Goal: Task Accomplishment & Management: Use online tool/utility

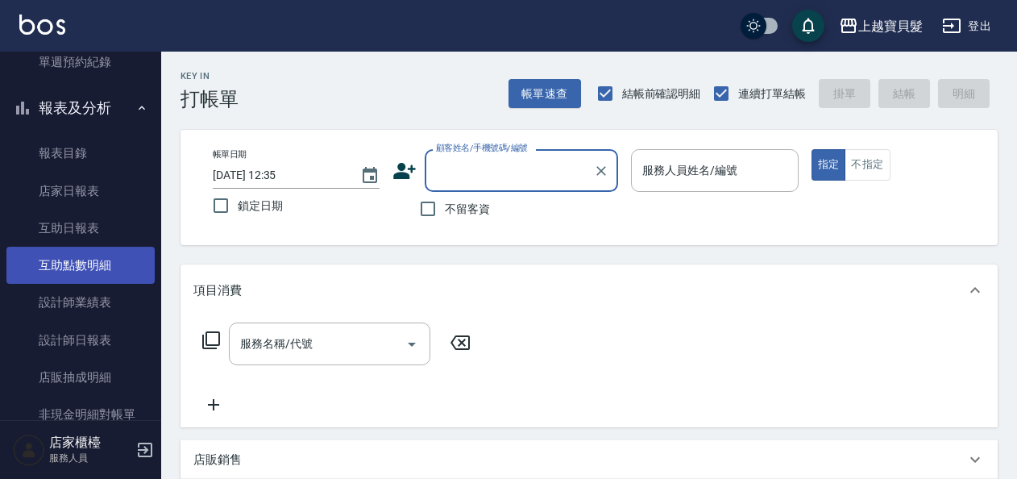
scroll to position [611, 0]
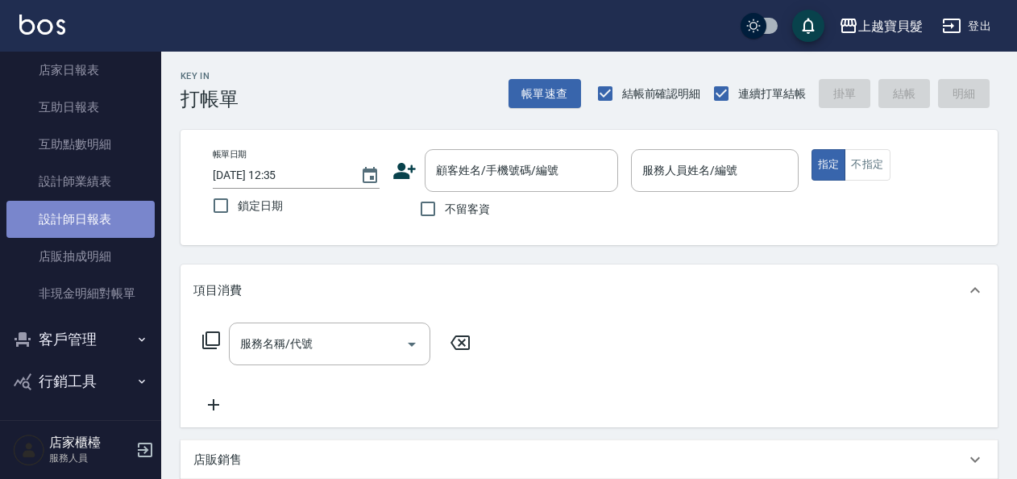
click at [90, 219] on link "設計師日報表" at bounding box center [80, 219] width 148 height 37
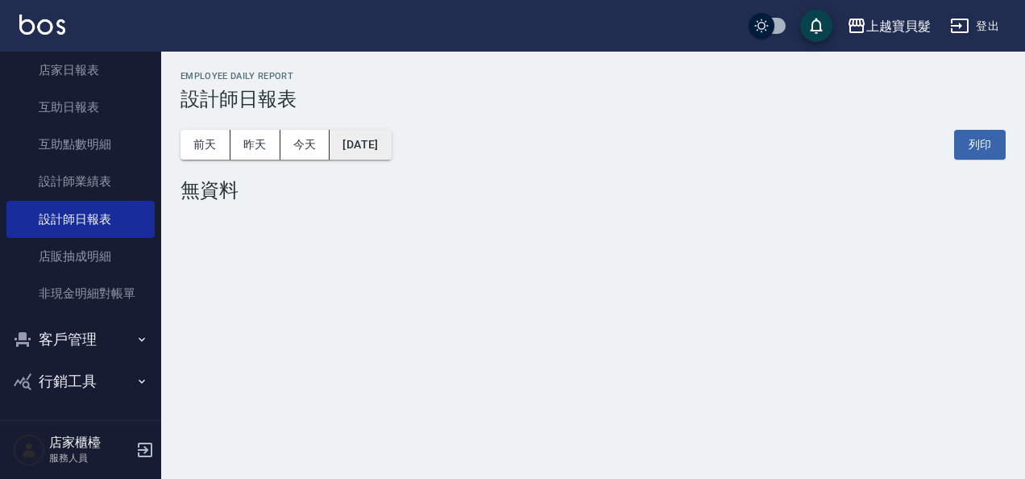
click at [388, 133] on button "[DATE]" at bounding box center [360, 145] width 61 height 30
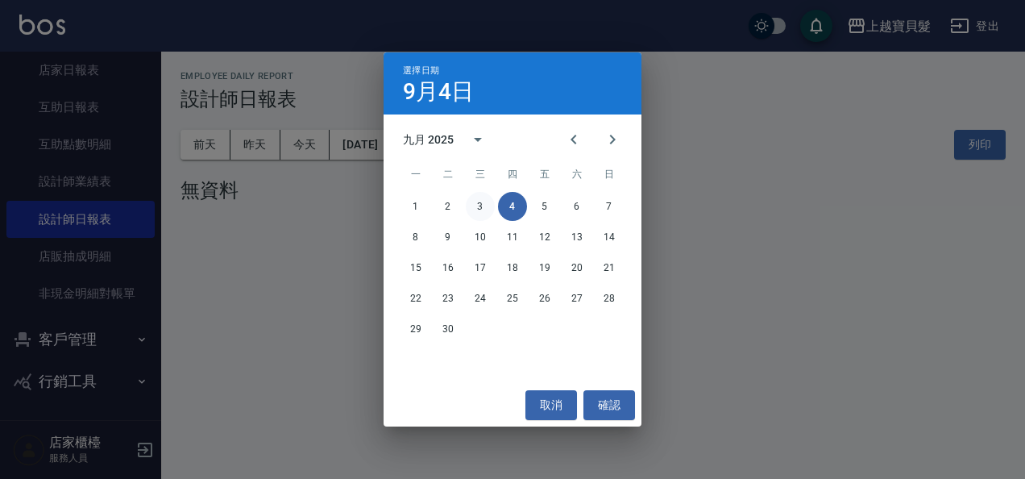
click at [479, 206] on button "3" at bounding box center [480, 206] width 29 height 29
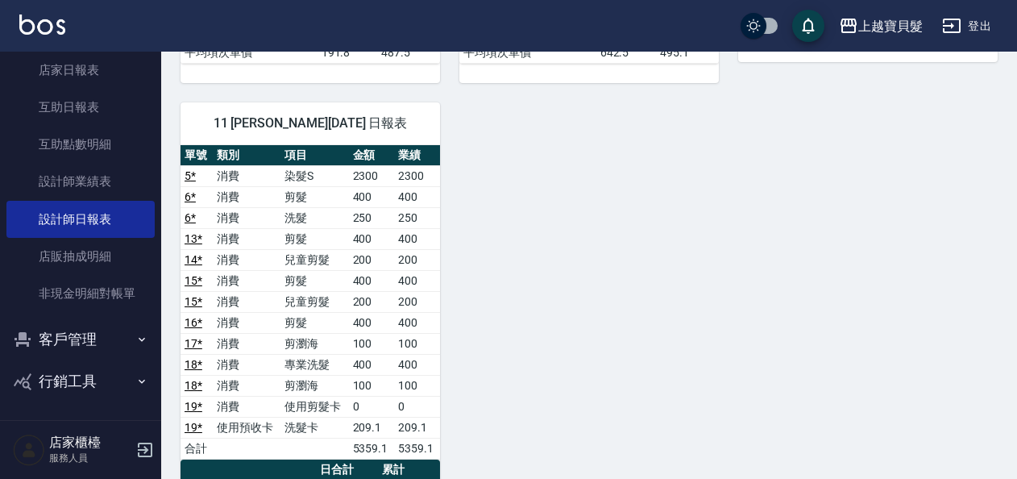
scroll to position [645, 0]
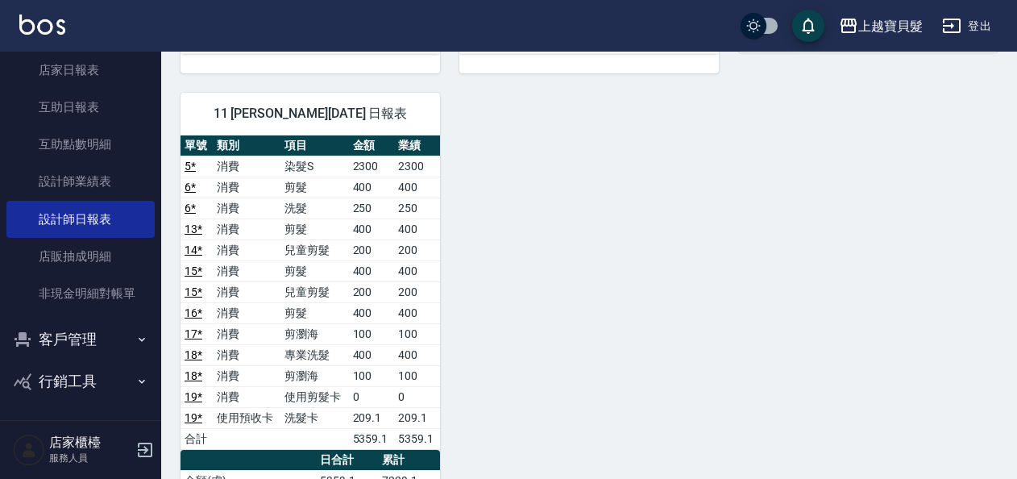
drag, startPoint x: 307, startPoint y: 269, endPoint x: 490, endPoint y: 332, distance: 193.4
click at [490, 332] on div "00 [PERSON_NAME] [PERSON_NAME] [DATE] 日報表 單號 類別 項目 金額 業績 1 消費 洗+潤絲 270 270 2 消費…" at bounding box center [579, 138] width 836 height 1247
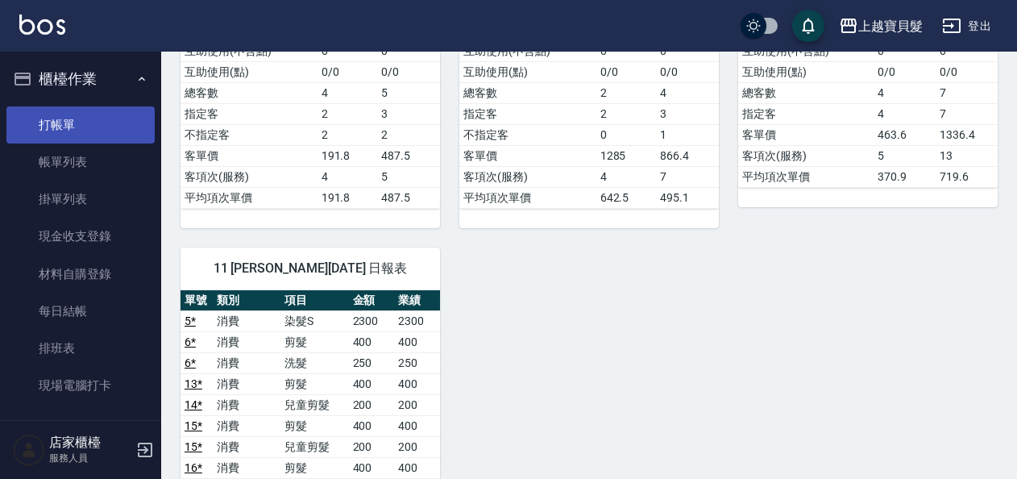
scroll to position [483, 0]
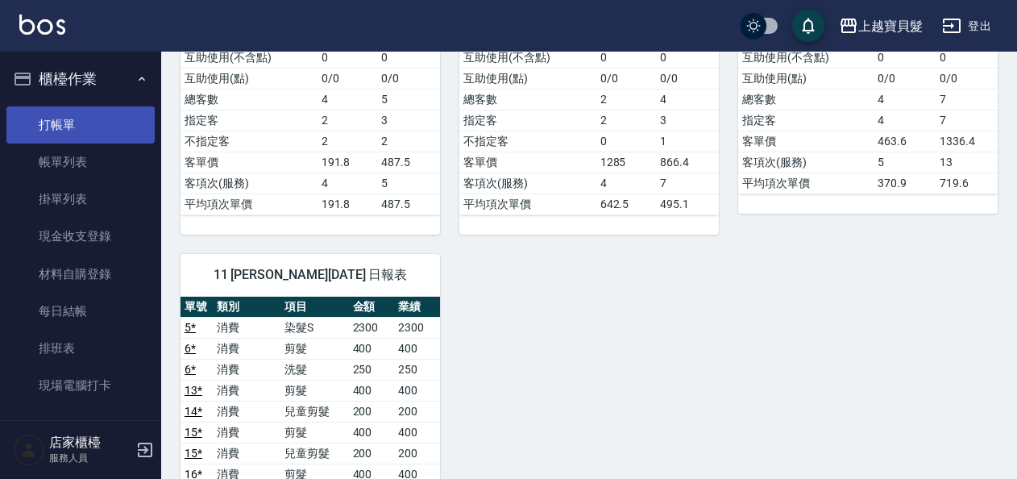
click at [85, 133] on link "打帳單" at bounding box center [80, 124] width 148 height 37
